Goal: Find specific page/section: Find specific page/section

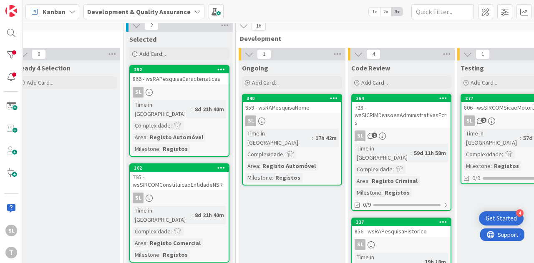
scroll to position [48, 235]
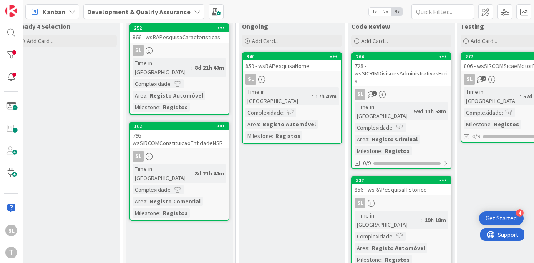
click at [410, 80] on link "264 728 - wsSICRIMDivisoesAdministrativasEcris SL 2 Time in Column : 59d 11h 58…" at bounding box center [401, 110] width 100 height 117
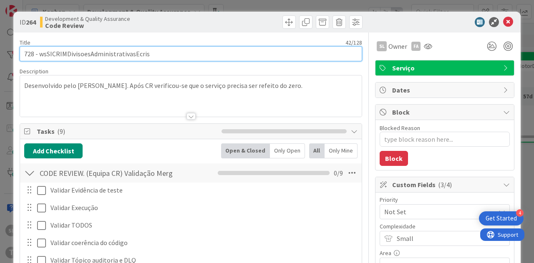
scroll to position [0, 0]
click at [130, 49] on input "728 - wsSICRIMDivisoesAdministrativasEcris" at bounding box center [191, 53] width 343 height 15
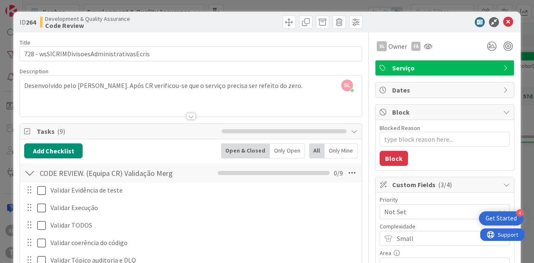
click at [202, 5] on div "ID 264 Development & Quality Assurance Code Review Title 42 / 128 728 - wsSICRI…" at bounding box center [267, 131] width 534 height 263
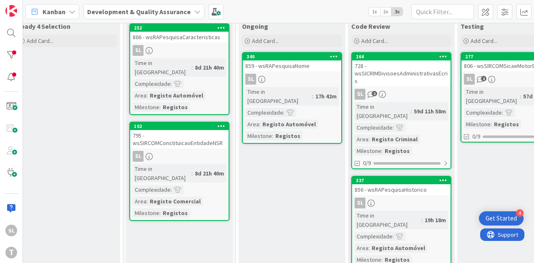
click at [297, 78] on div "SL" at bounding box center [292, 79] width 98 height 11
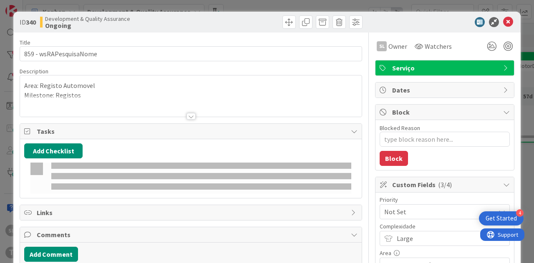
type textarea "x"
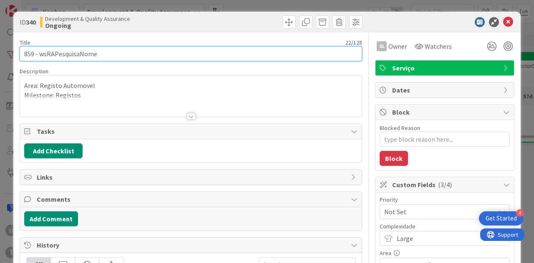
click at [86, 55] on input "859 - wsRAPesquisaNome" at bounding box center [191, 53] width 343 height 15
click at [30, 54] on input "859 - wsRAPesquisaNome" at bounding box center [191, 53] width 343 height 15
